Goal: Check status: Check status

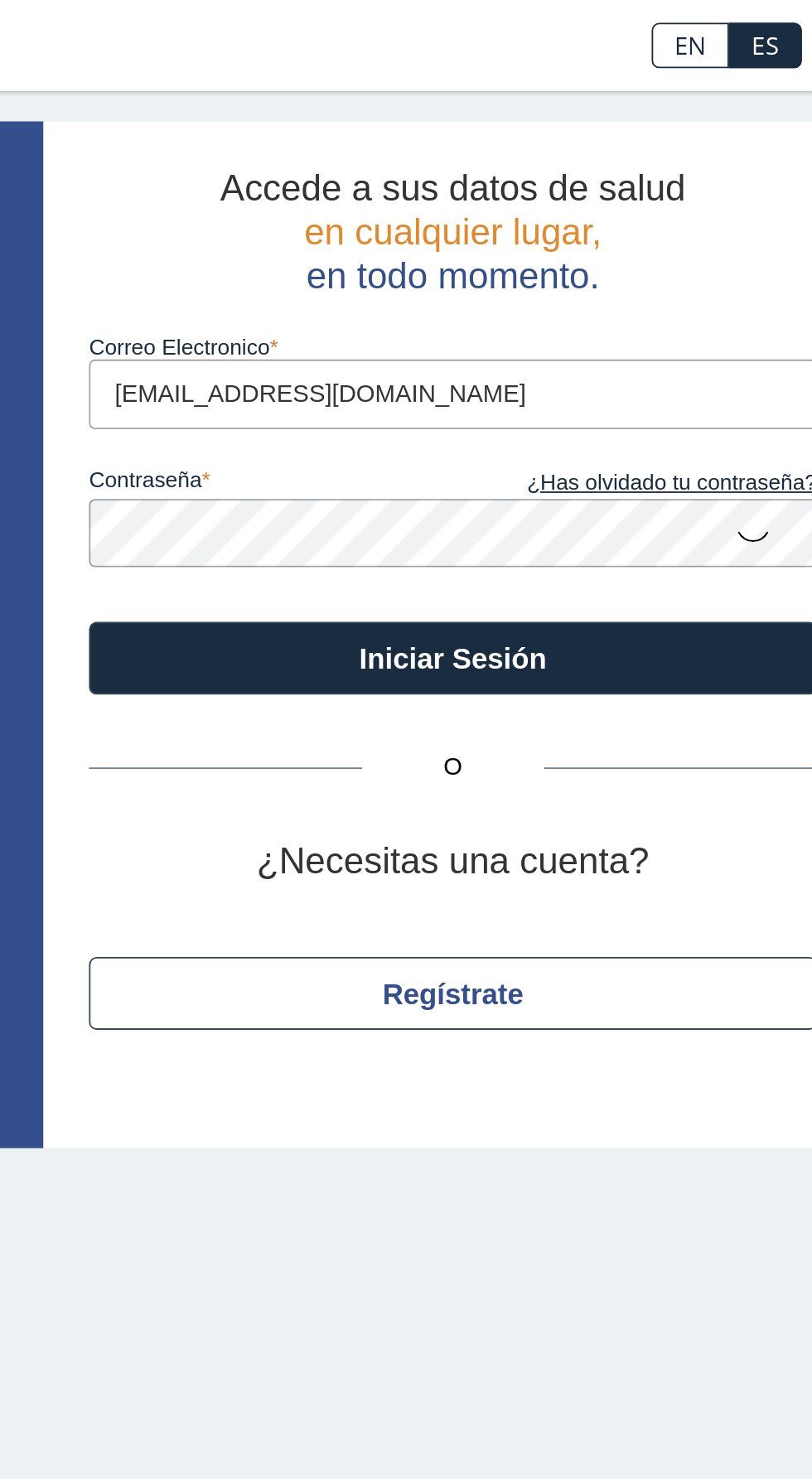
click at [519, 219] on input "[EMAIL_ADDRESS][DOMAIN_NAME]" at bounding box center [555, 215] width 398 height 38
type input "[EMAIL_ADDRESS][DOMAIN_NAME]"
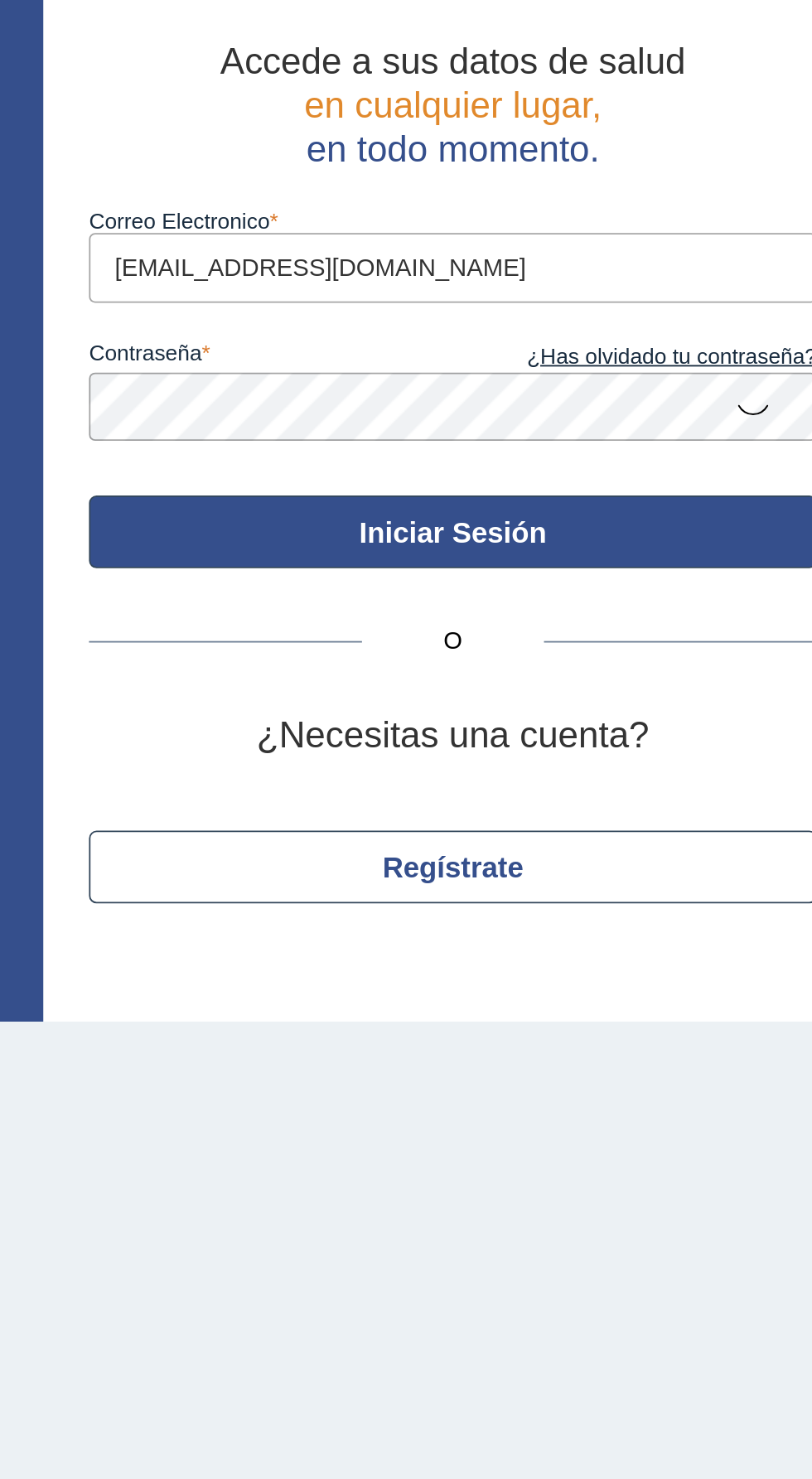
click at [702, 364] on button "Iniciar Sesión" at bounding box center [555, 360] width 398 height 40
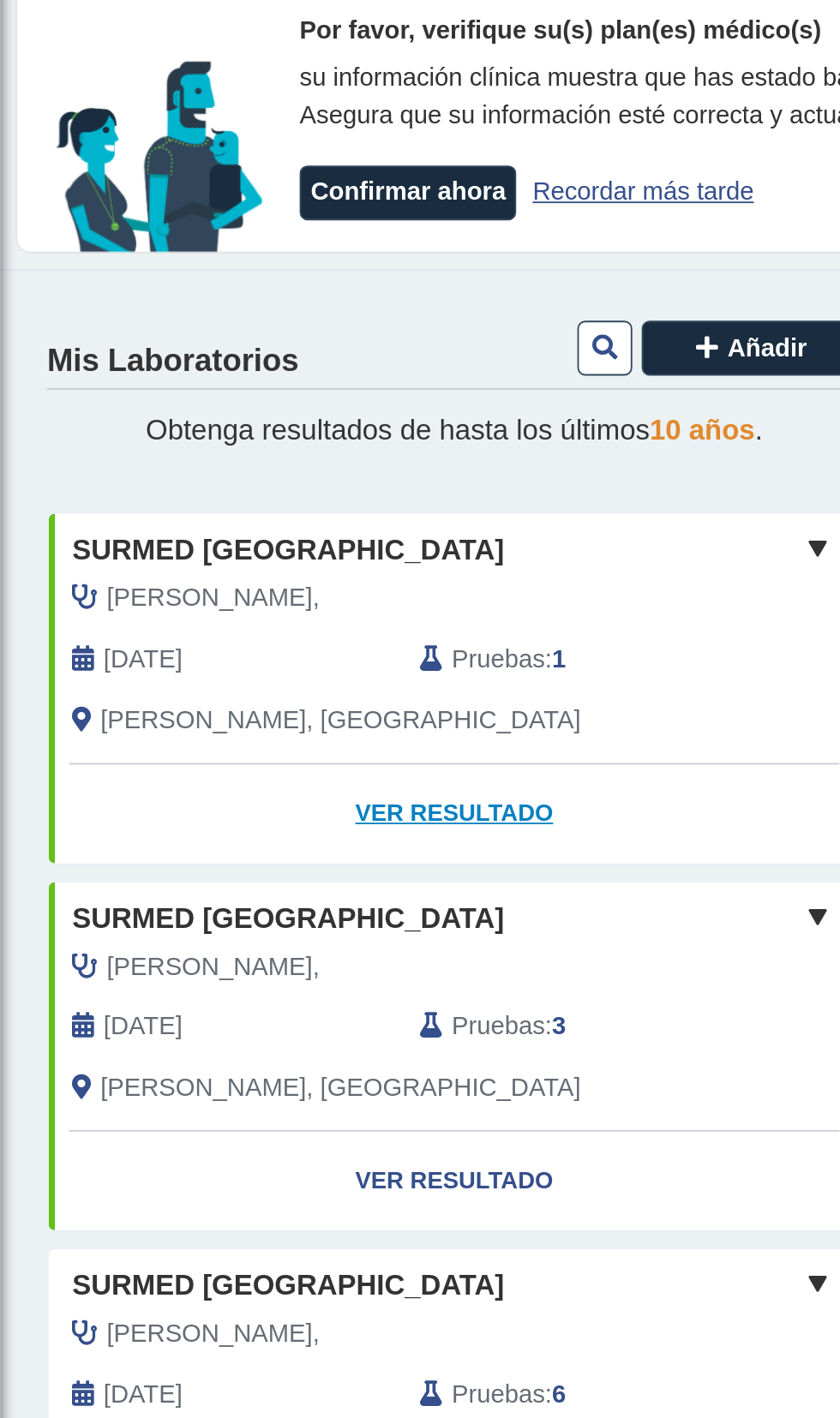
click at [355, 510] on link "Ver Resultado" at bounding box center [248, 517] width 443 height 54
